Goal: Task Accomplishment & Management: Complete application form

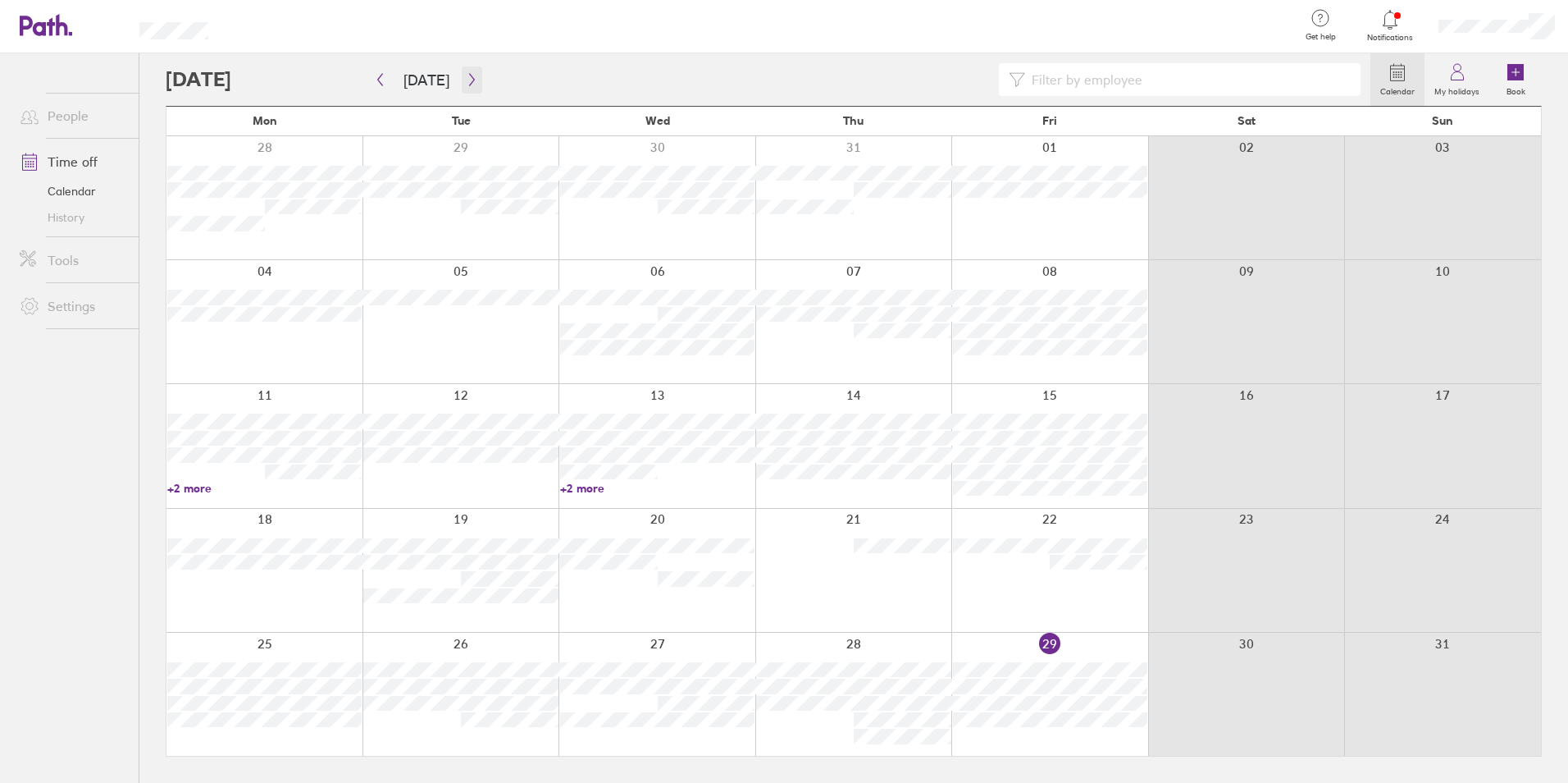
click at [462, 91] on button "button" at bounding box center [472, 79] width 20 height 27
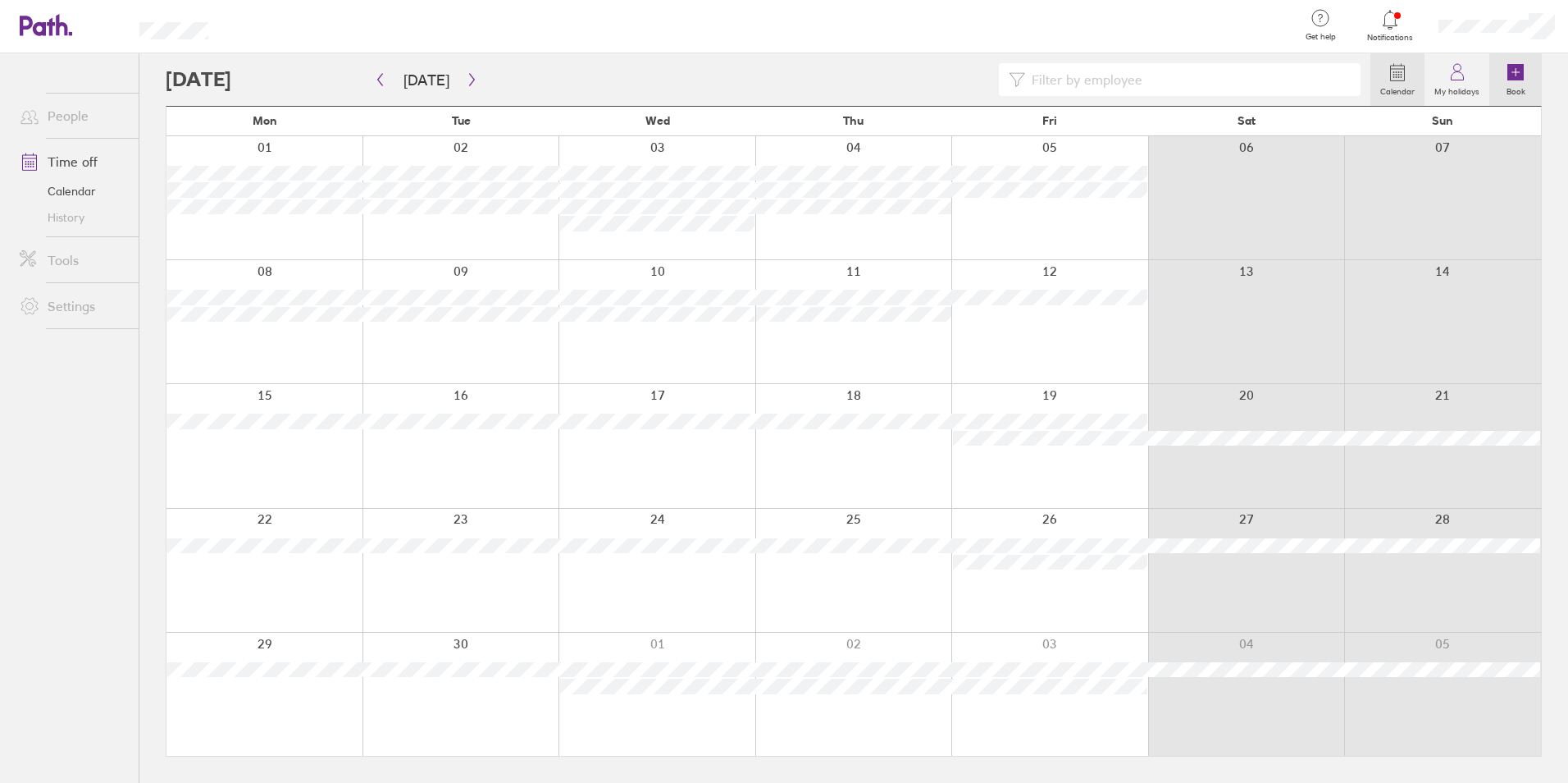
click at [1507, 73] on icon at bounding box center [1516, 73] width 17 height 17
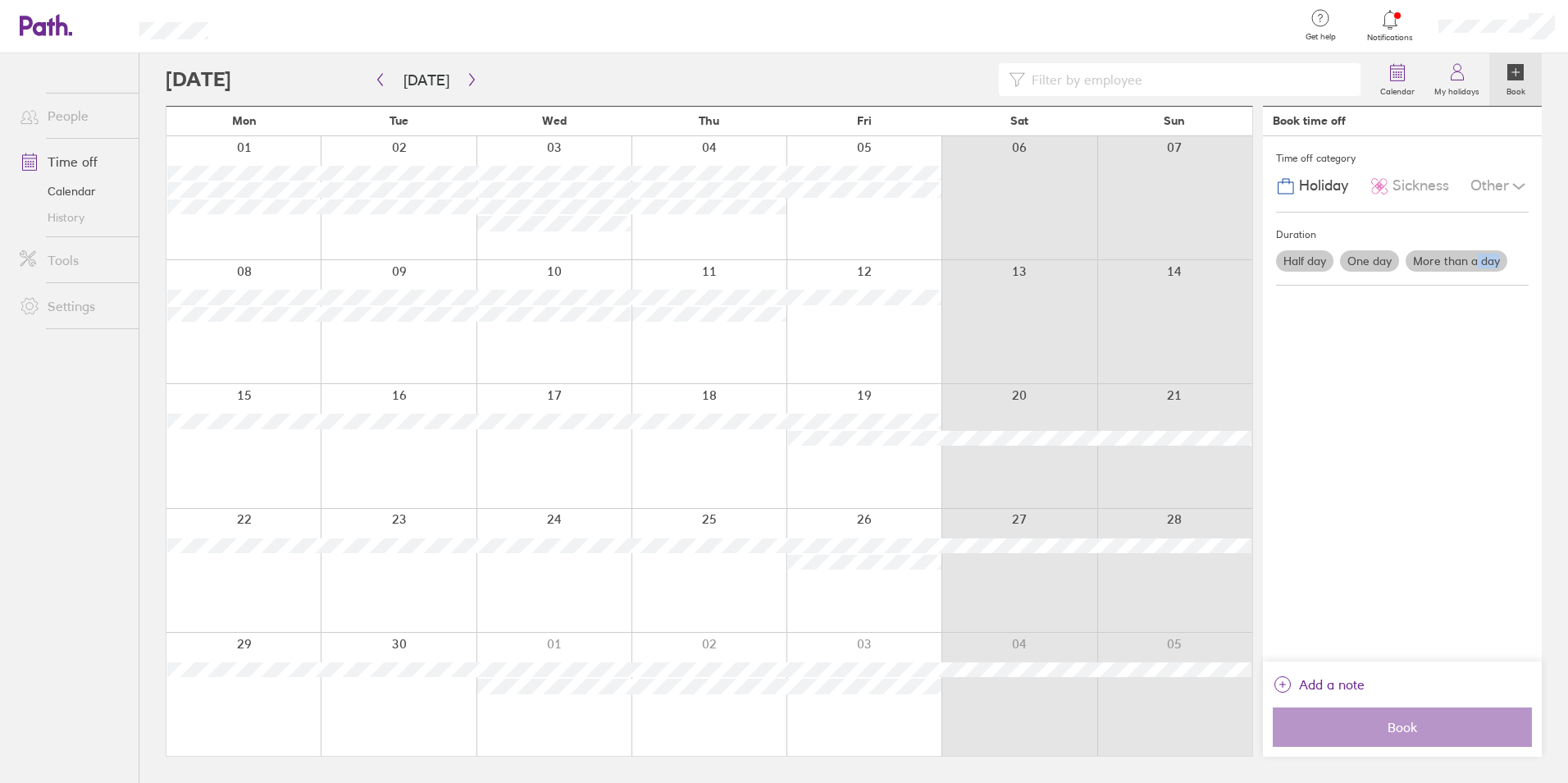
drag, startPoint x: 1479, startPoint y: 258, endPoint x: 1370, endPoint y: 285, distance: 112.3
click at [1405, 315] on div "Time off category Holiday Sickness Other Duration Half day One day More than a …" at bounding box center [1403, 398] width 279 height 525
click at [1363, 260] on label "One day" at bounding box center [1370, 261] width 59 height 21
click at [0, 0] on input "One day" at bounding box center [0, 0] width 0 height 0
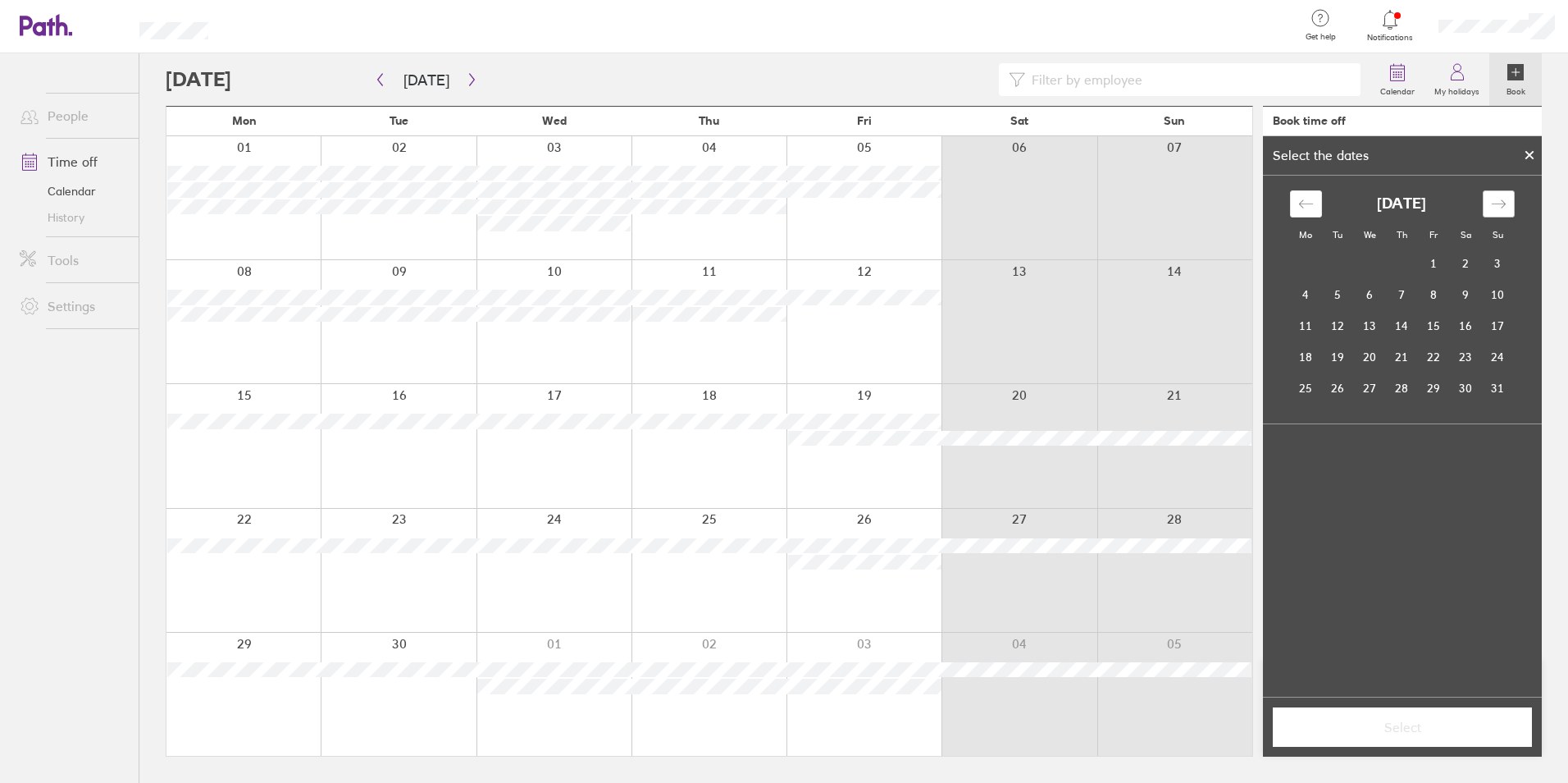
click at [1506, 199] on icon "Move forward to switch to the next month." at bounding box center [1498, 204] width 16 height 16
click at [1437, 263] on td "5" at bounding box center [1434, 264] width 32 height 31
click at [1388, 733] on span "Select" at bounding box center [1402, 727] width 236 height 15
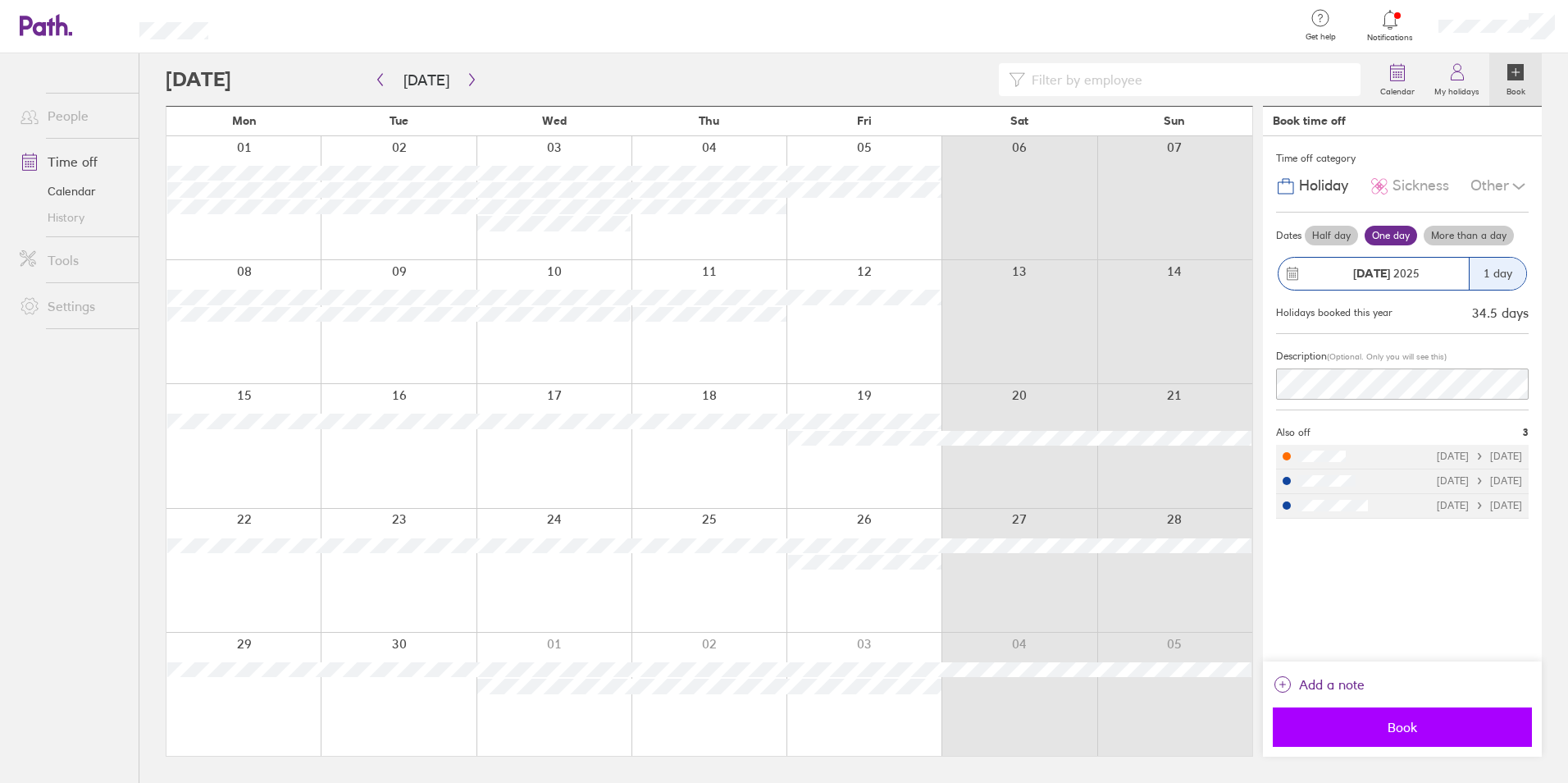
click at [1382, 717] on button "Book" at bounding box center [1402, 727] width 259 height 39
